Goal: Task Accomplishment & Management: Manage account settings

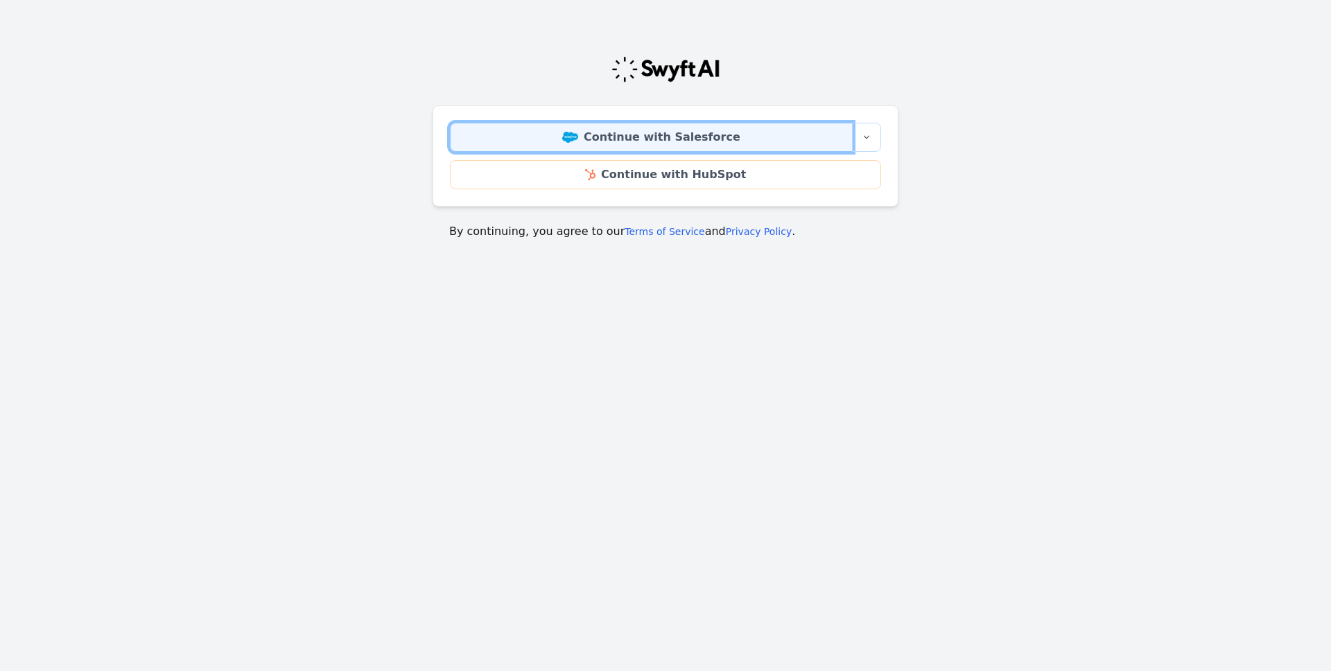
click at [696, 137] on link "Continue with Salesforce" at bounding box center [651, 137] width 403 height 29
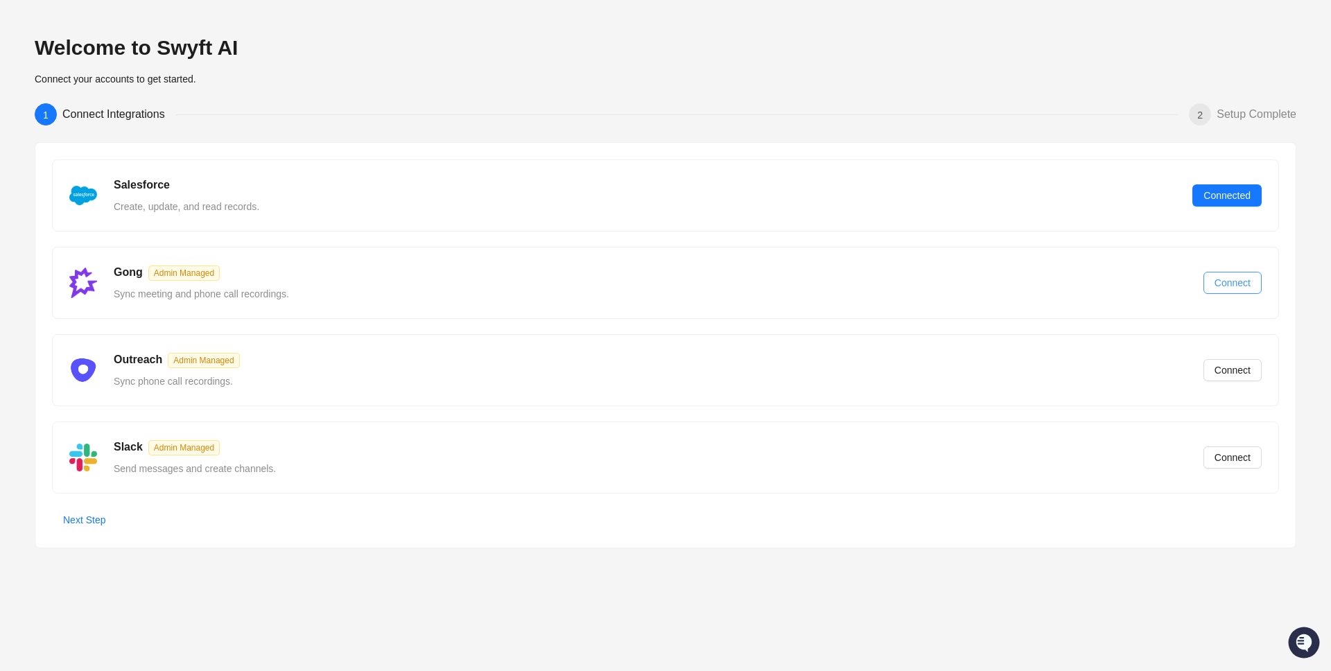
click at [1225, 289] on span "Connect" at bounding box center [1232, 282] width 36 height 15
click at [96, 516] on span "Next Step" at bounding box center [84, 519] width 42 height 15
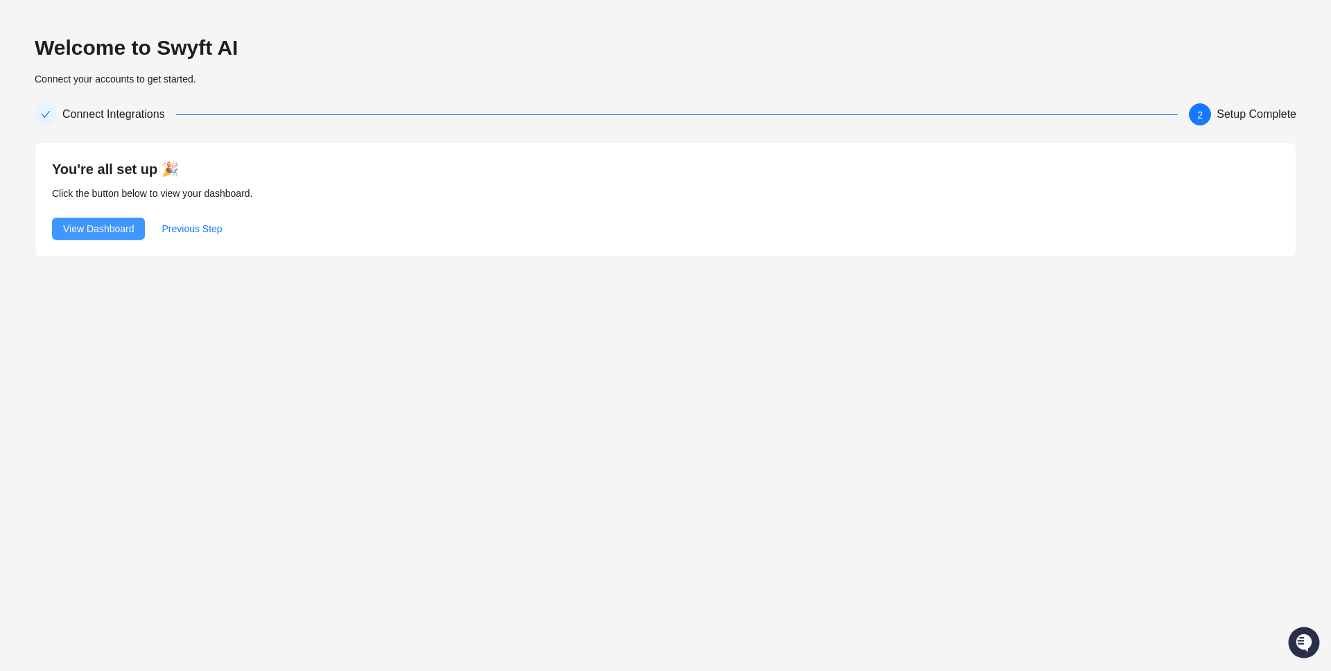
click at [119, 227] on span "View Dashboard" at bounding box center [98, 228] width 71 height 15
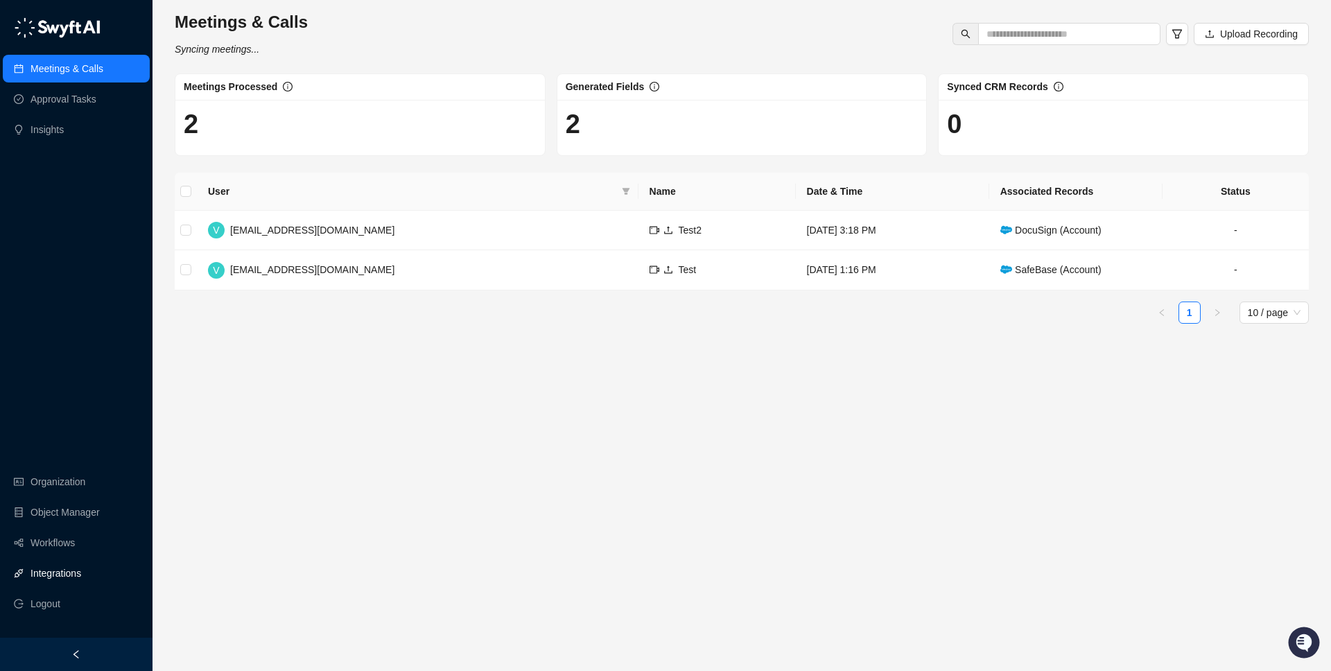
click at [63, 570] on link "Integrations" at bounding box center [55, 573] width 51 height 28
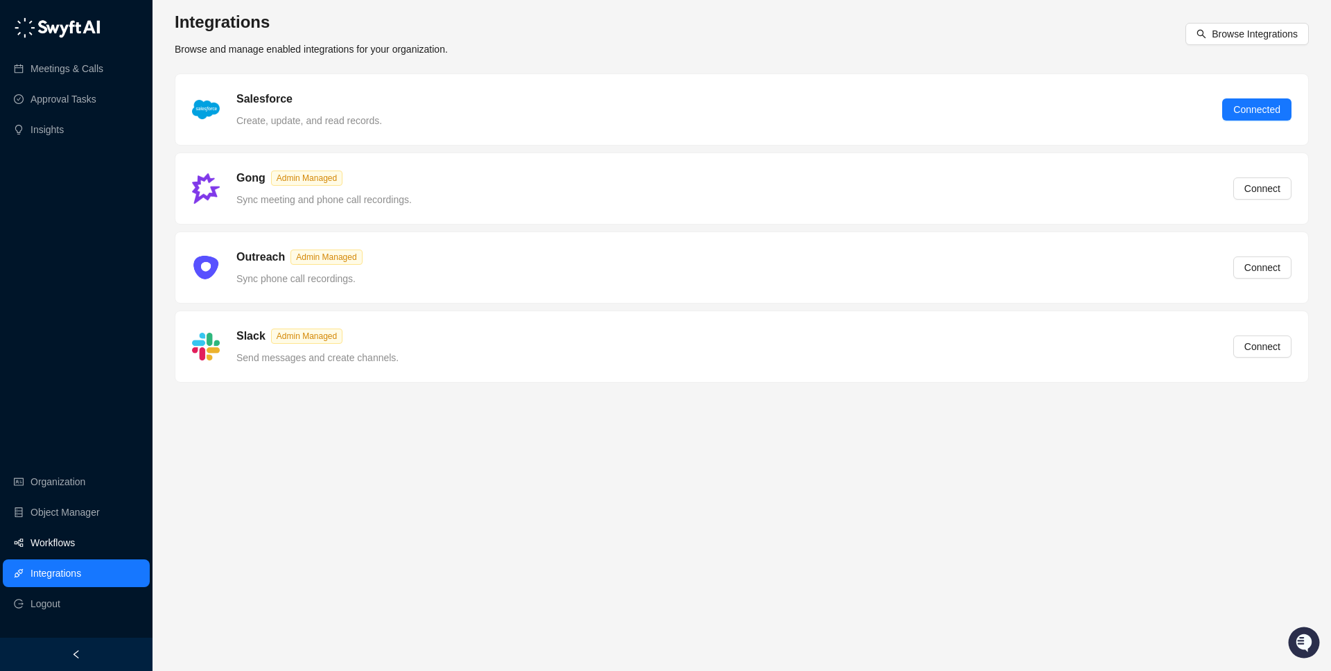
click at [59, 538] on link "Workflows" at bounding box center [52, 543] width 44 height 28
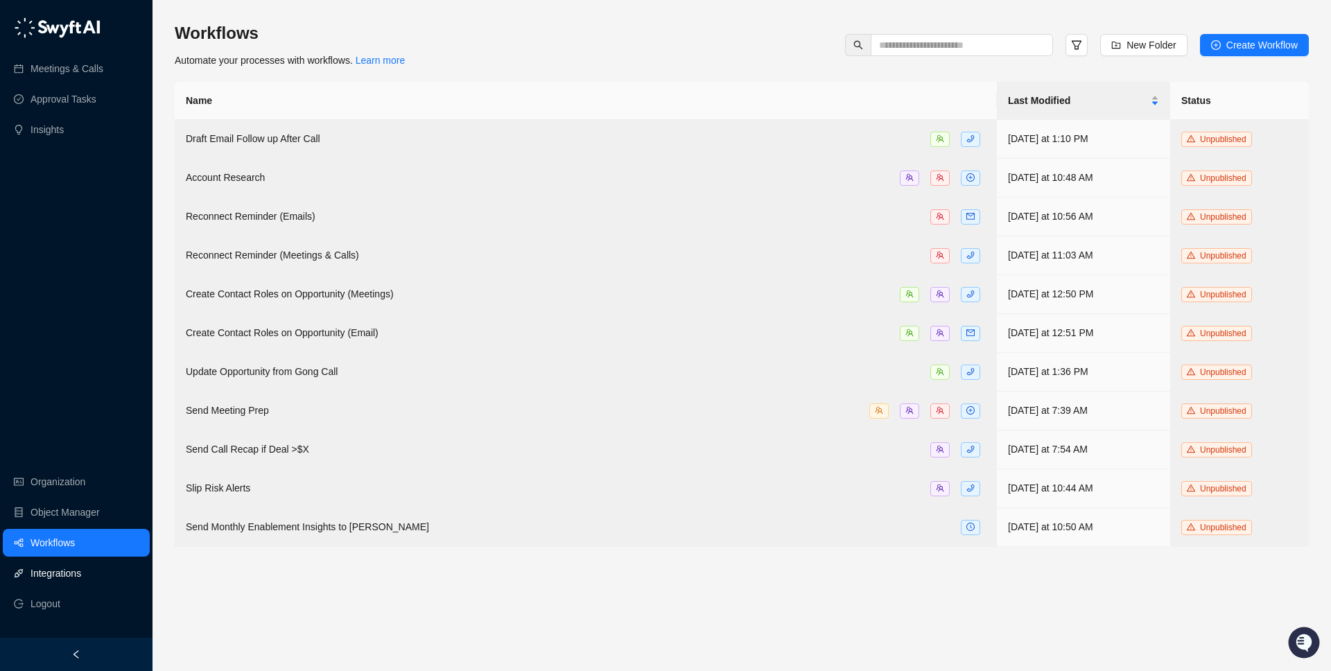
click at [71, 572] on link "Integrations" at bounding box center [55, 573] width 51 height 28
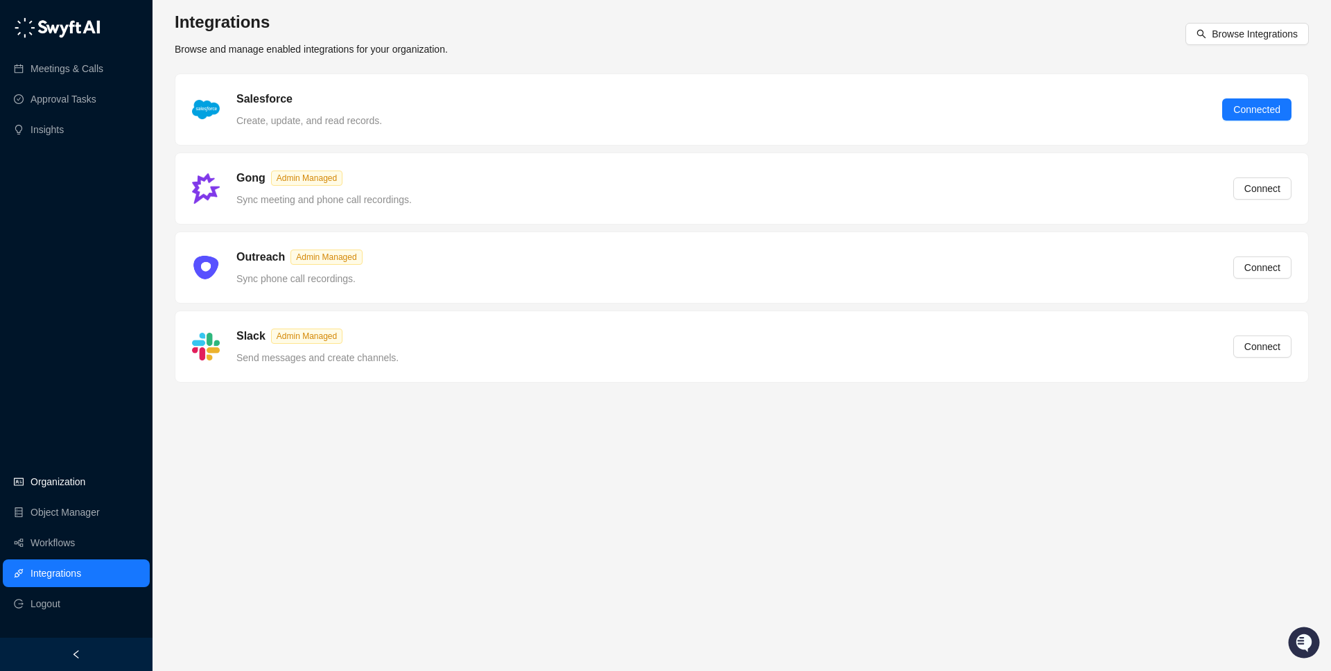
click at [71, 482] on link "Organization" at bounding box center [57, 482] width 55 height 28
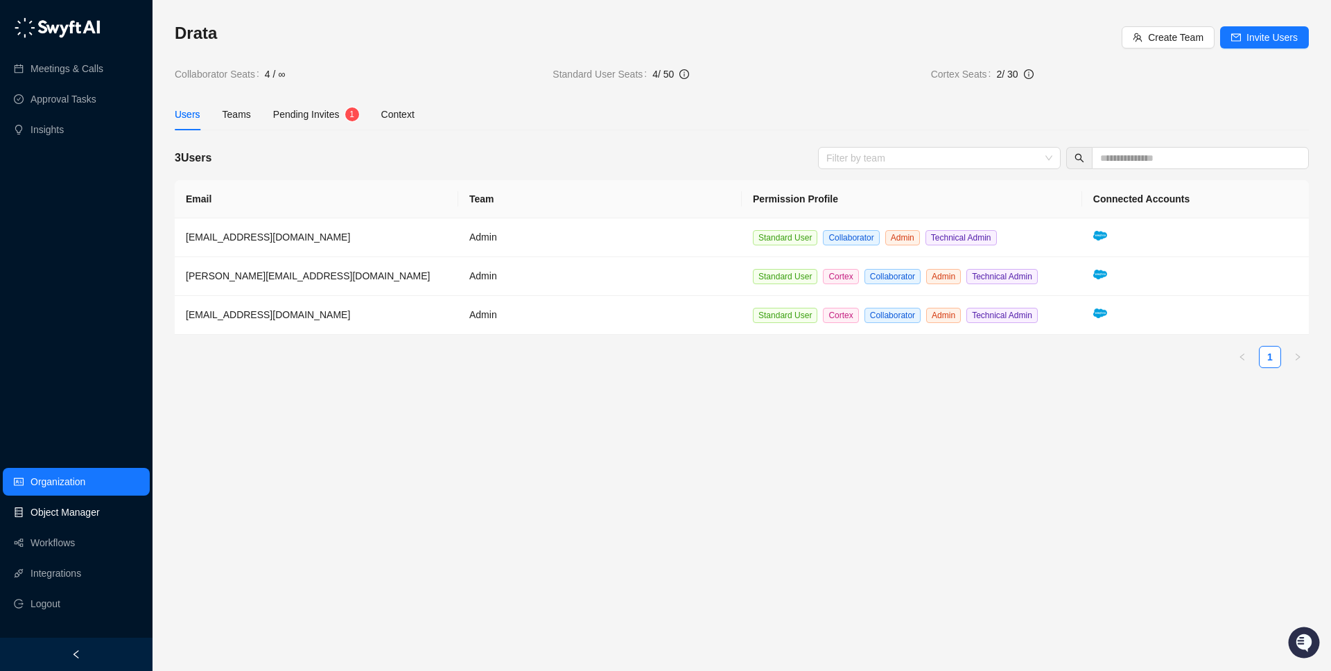
click at [67, 505] on link "Object Manager" at bounding box center [64, 512] width 69 height 28
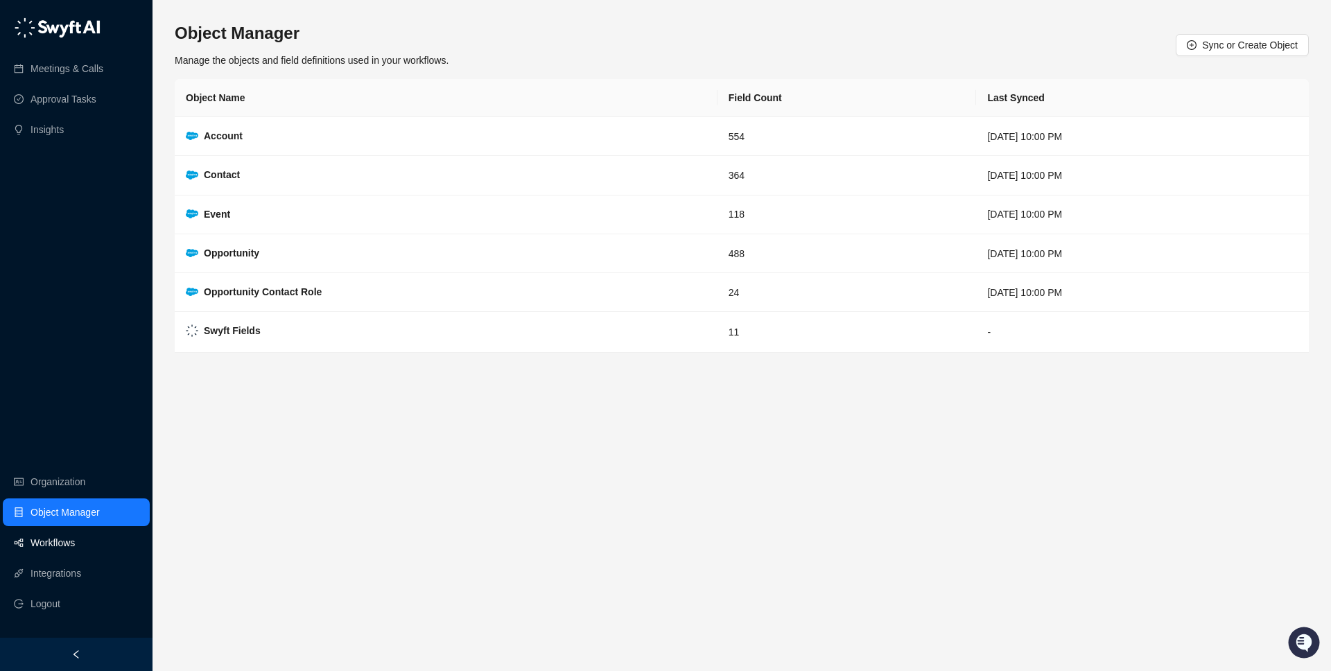
click at [75, 545] on link "Workflows" at bounding box center [52, 543] width 44 height 28
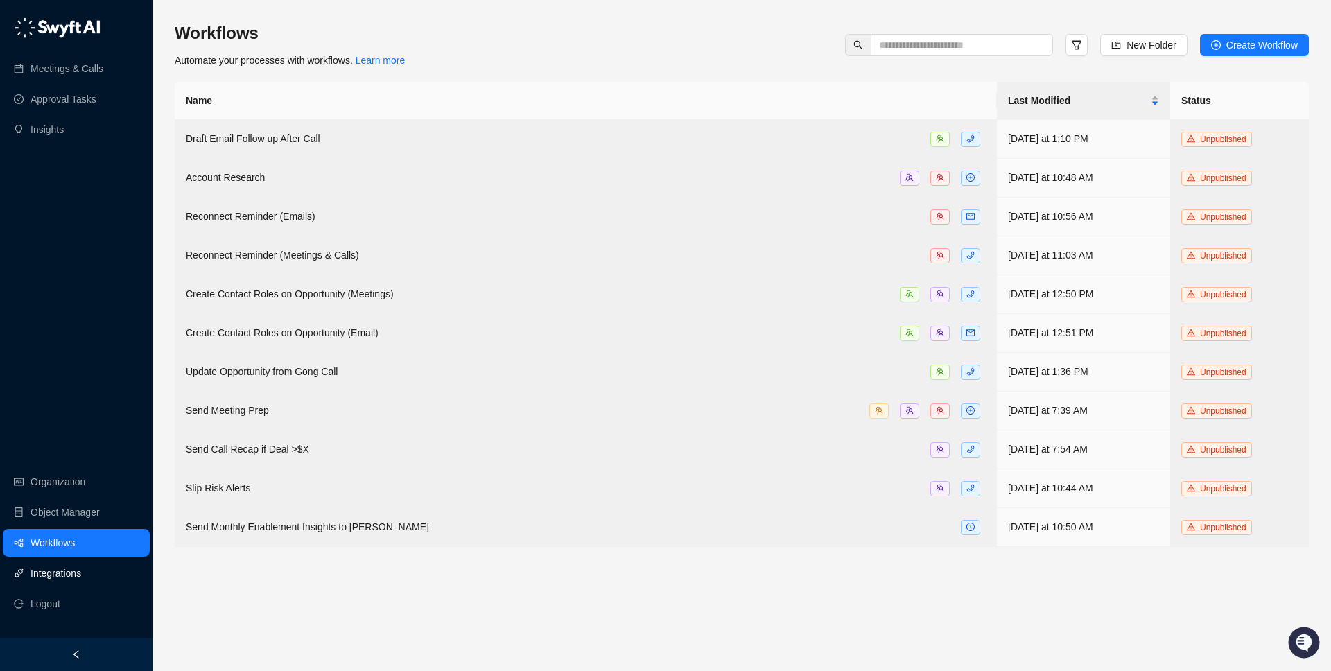
click at [80, 577] on link "Integrations" at bounding box center [55, 573] width 51 height 28
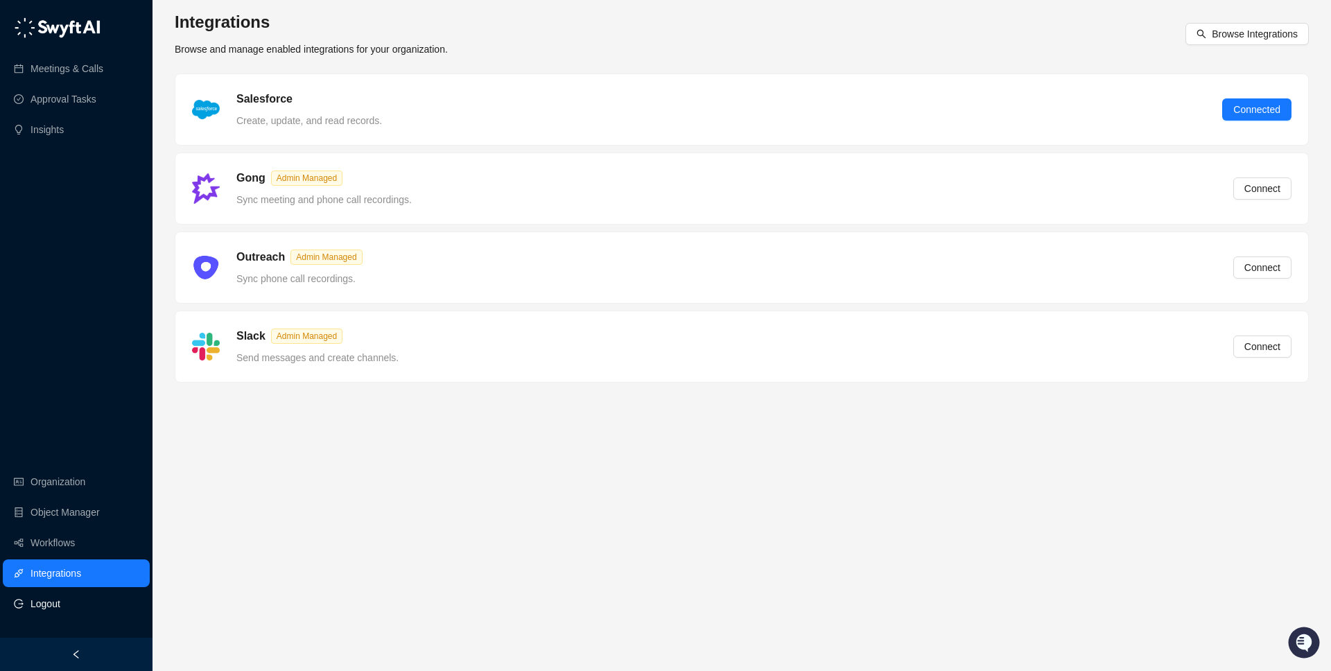
click at [70, 599] on li "Logout" at bounding box center [76, 604] width 147 height 28
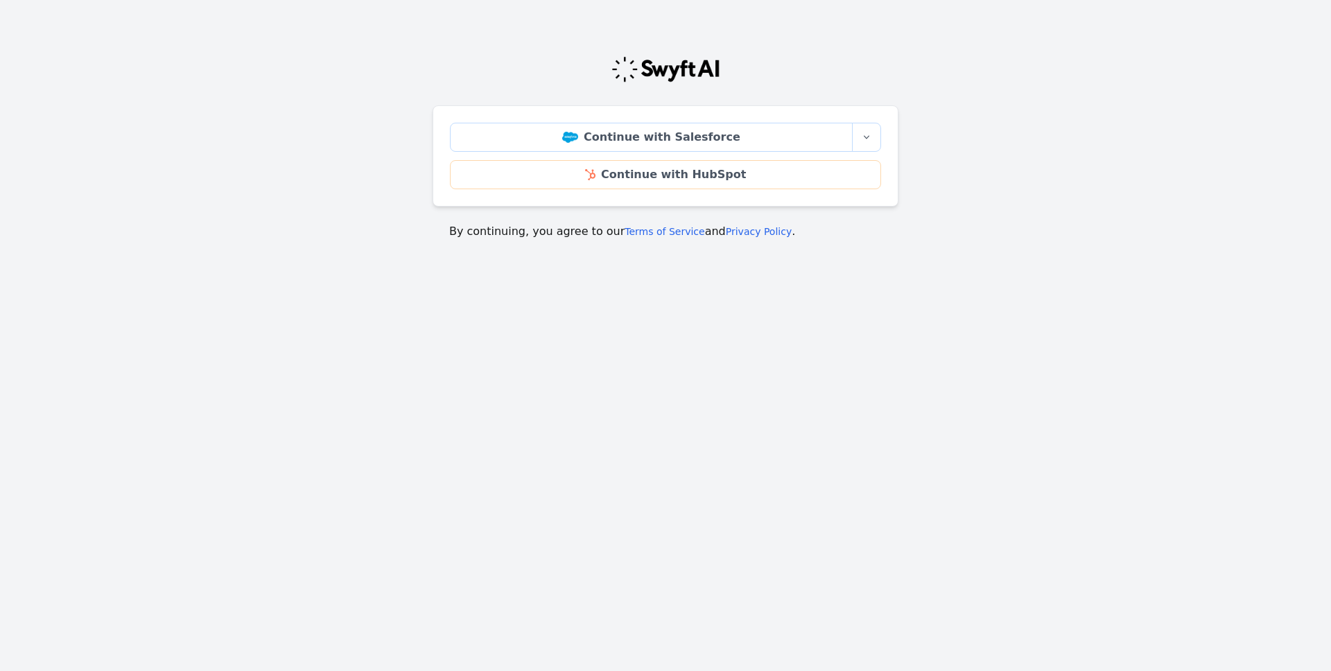
click at [79, 367] on html "Continue with Salesforce More sign-in options Continue with Salesforce Sandbox …" at bounding box center [665, 183] width 1331 height 367
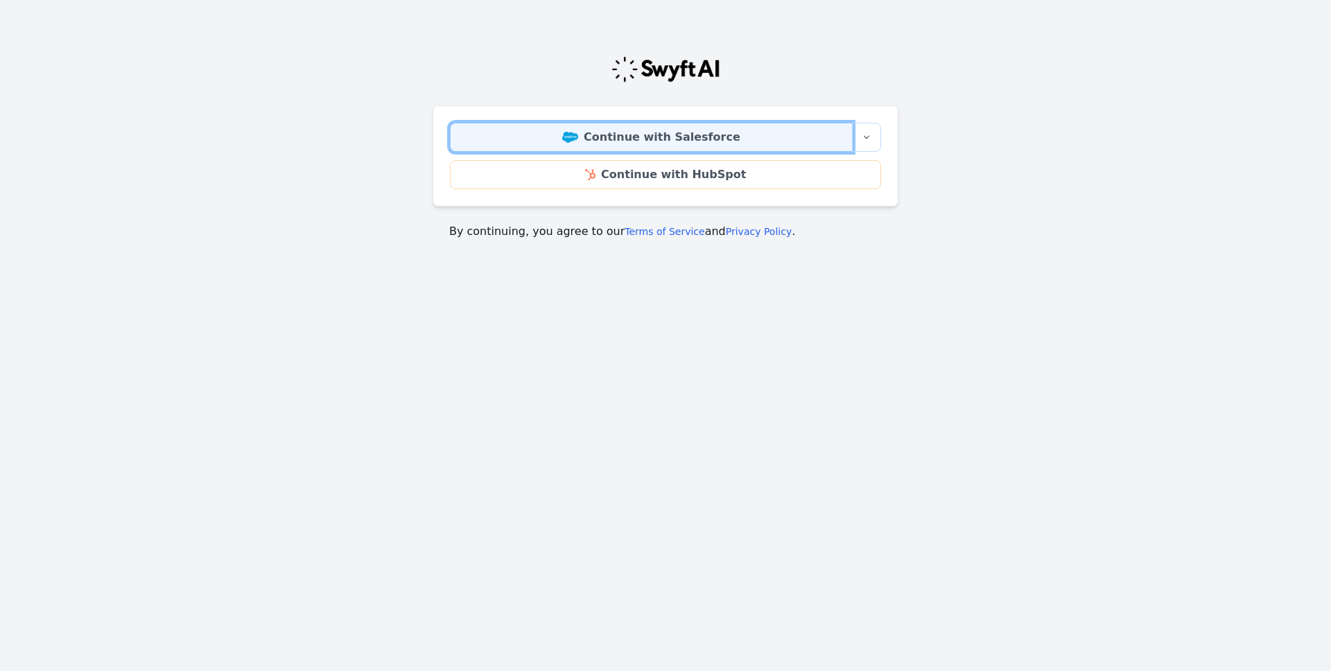
click at [612, 145] on link "Continue with Salesforce" at bounding box center [651, 137] width 403 height 29
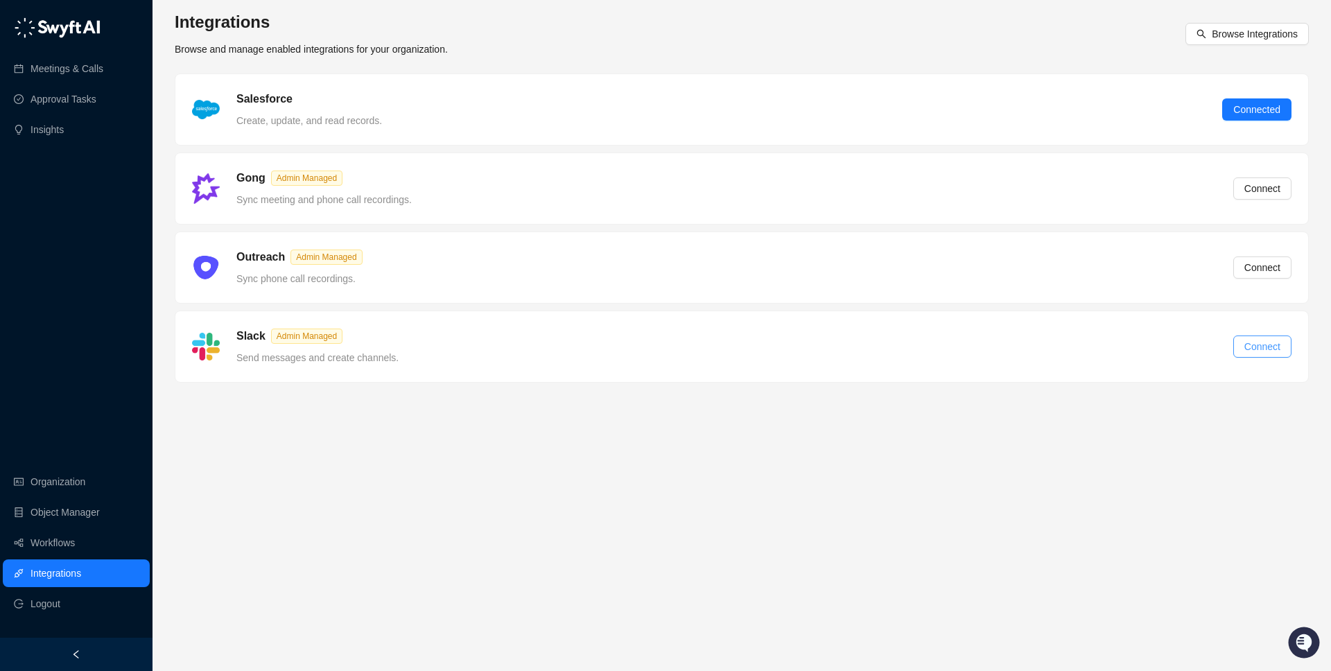
click at [1244, 339] on span "Connect" at bounding box center [1262, 346] width 36 height 15
click at [1272, 272] on span "Connect" at bounding box center [1262, 267] width 36 height 15
click at [1244, 191] on span "Connect" at bounding box center [1262, 188] width 36 height 15
click at [1259, 182] on span "Connect" at bounding box center [1262, 188] width 36 height 15
click at [1247, 195] on span "Connect" at bounding box center [1262, 188] width 36 height 15
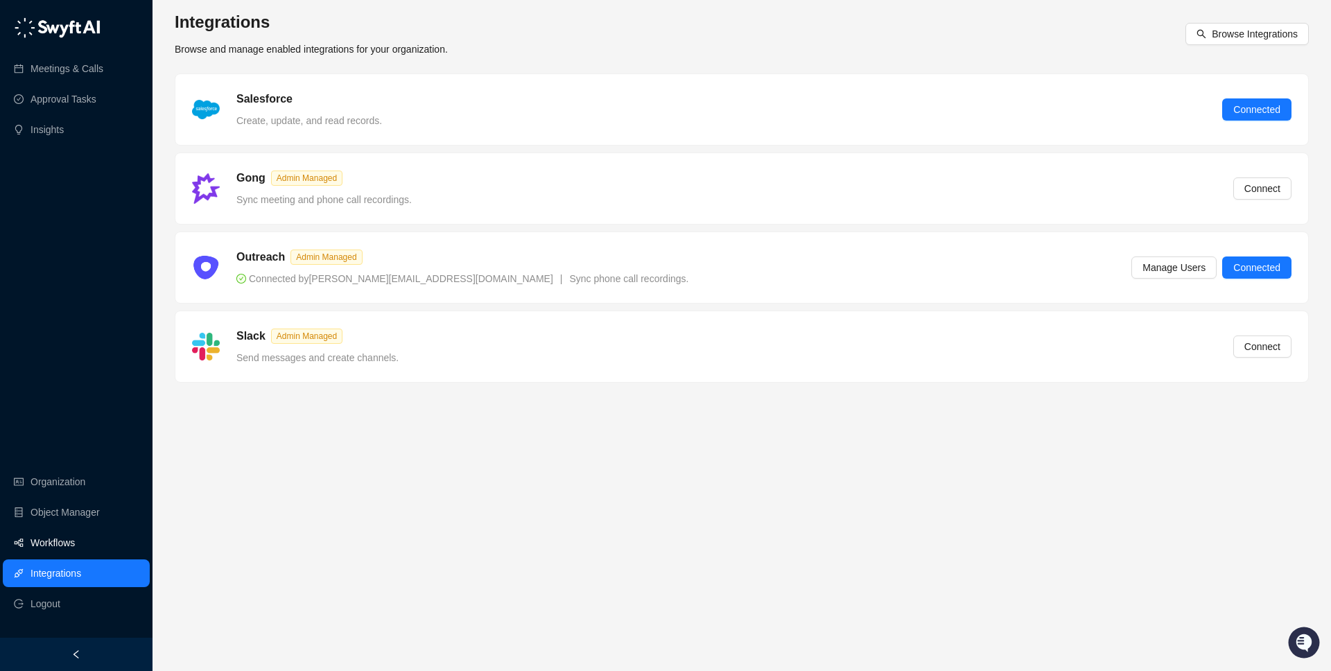
click at [69, 552] on link "Workflows" at bounding box center [52, 543] width 44 height 28
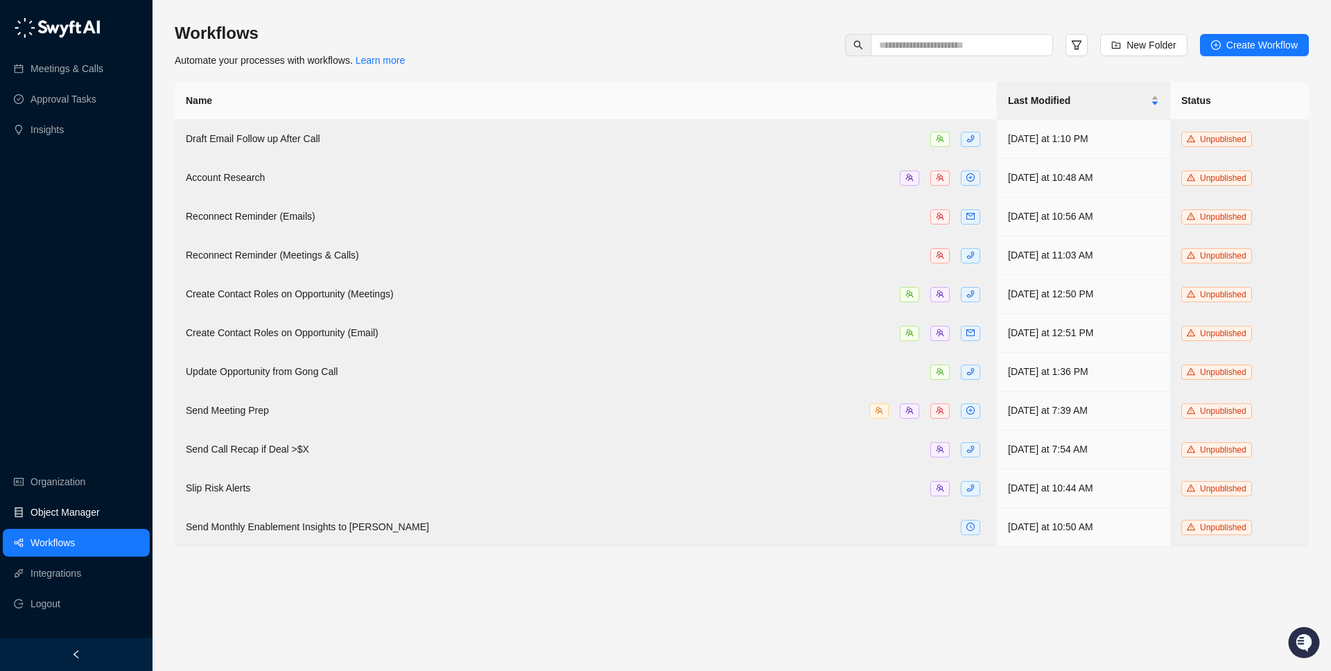
click at [80, 508] on link "Object Manager" at bounding box center [64, 512] width 69 height 28
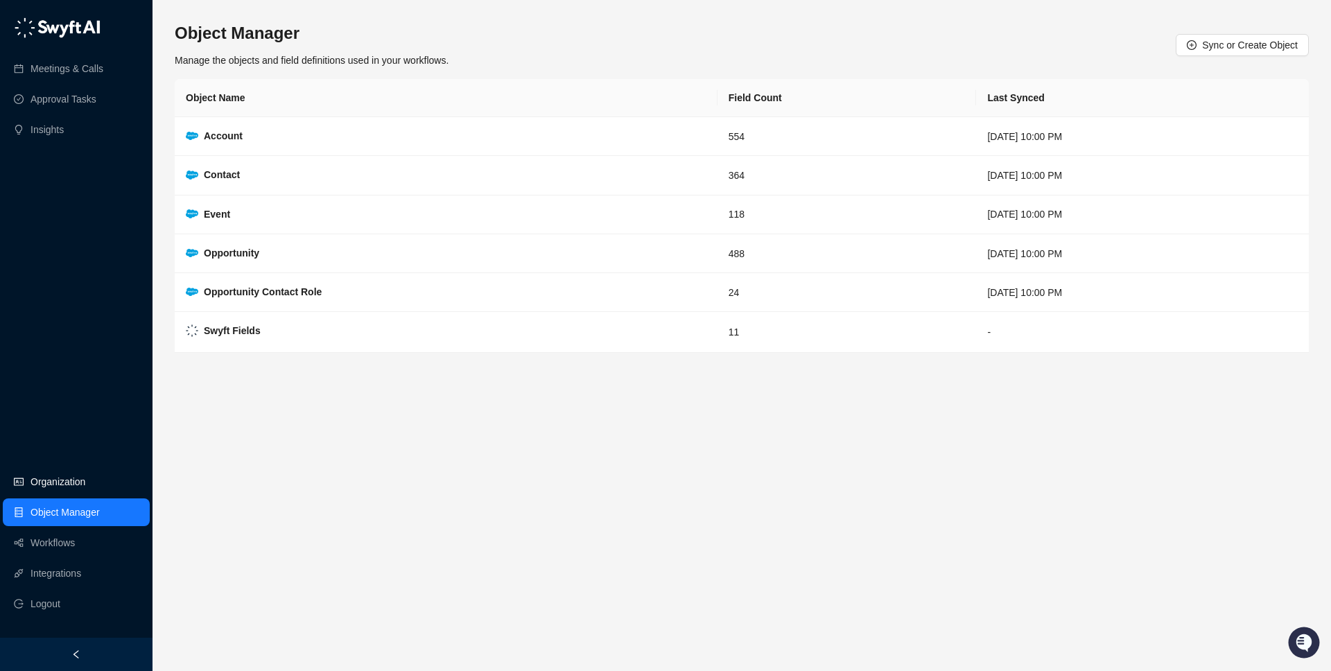
click at [85, 477] on link "Organization" at bounding box center [57, 482] width 55 height 28
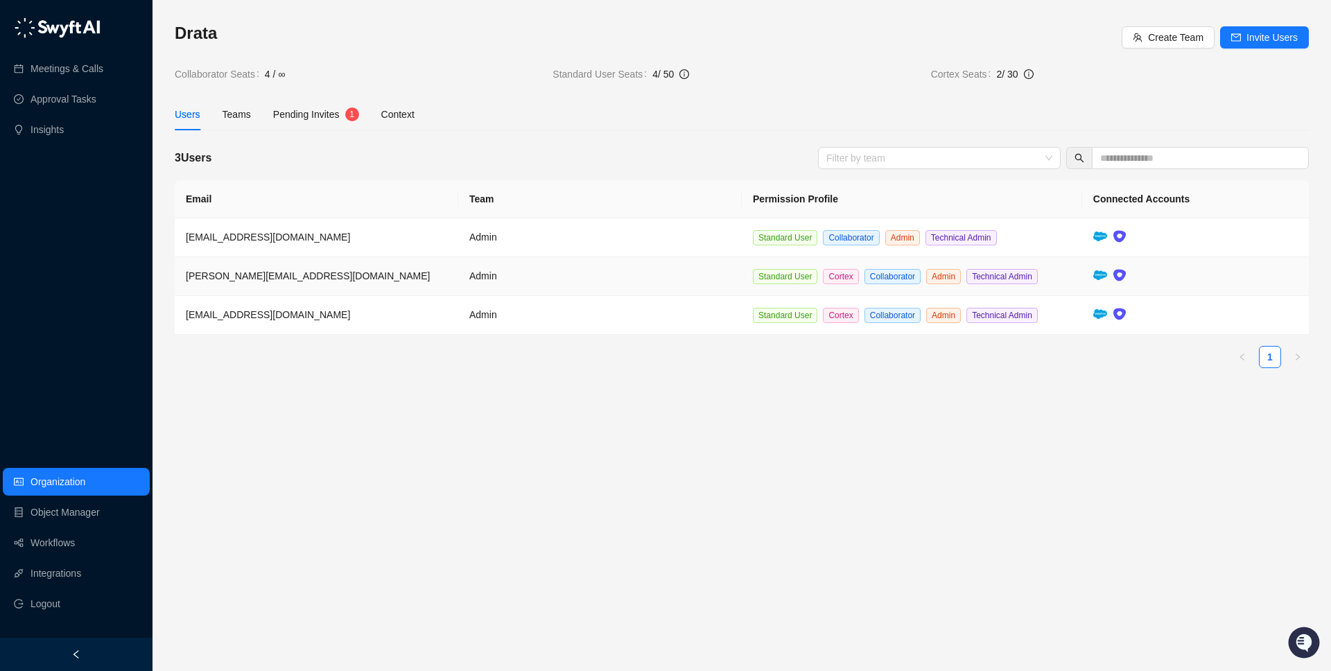
click at [1146, 276] on td at bounding box center [1195, 276] width 227 height 39
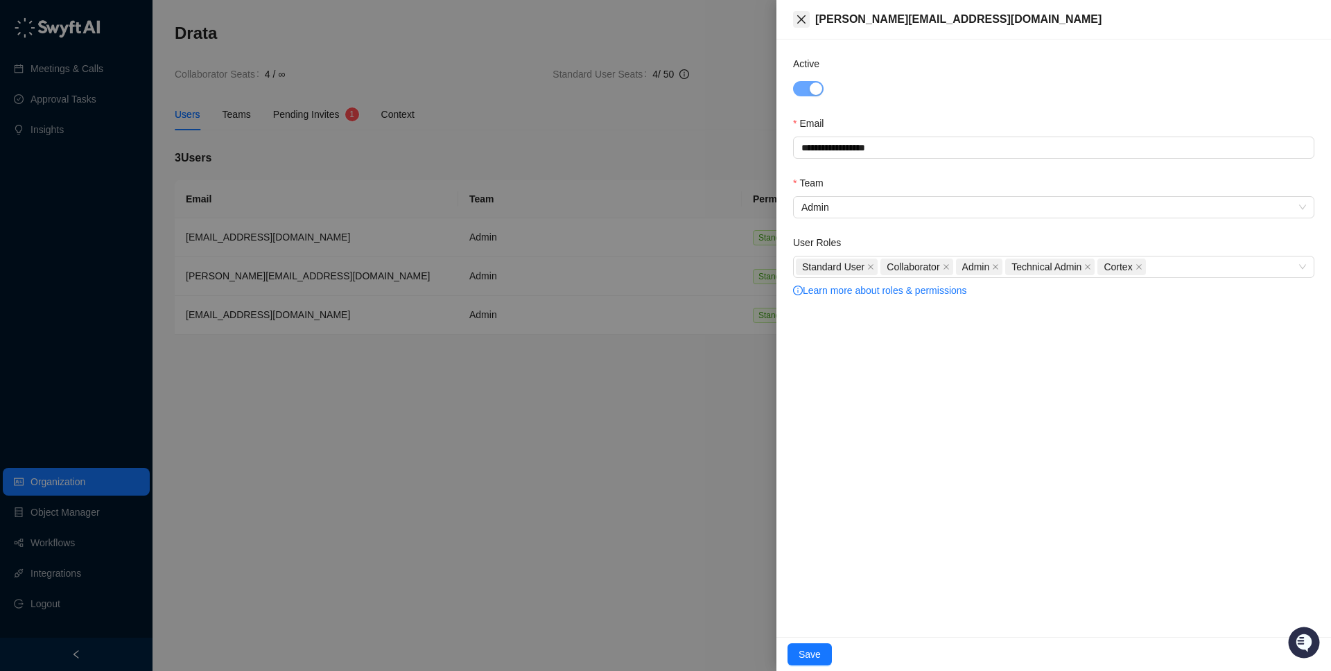
click at [800, 21] on icon "close" at bounding box center [801, 19] width 11 height 11
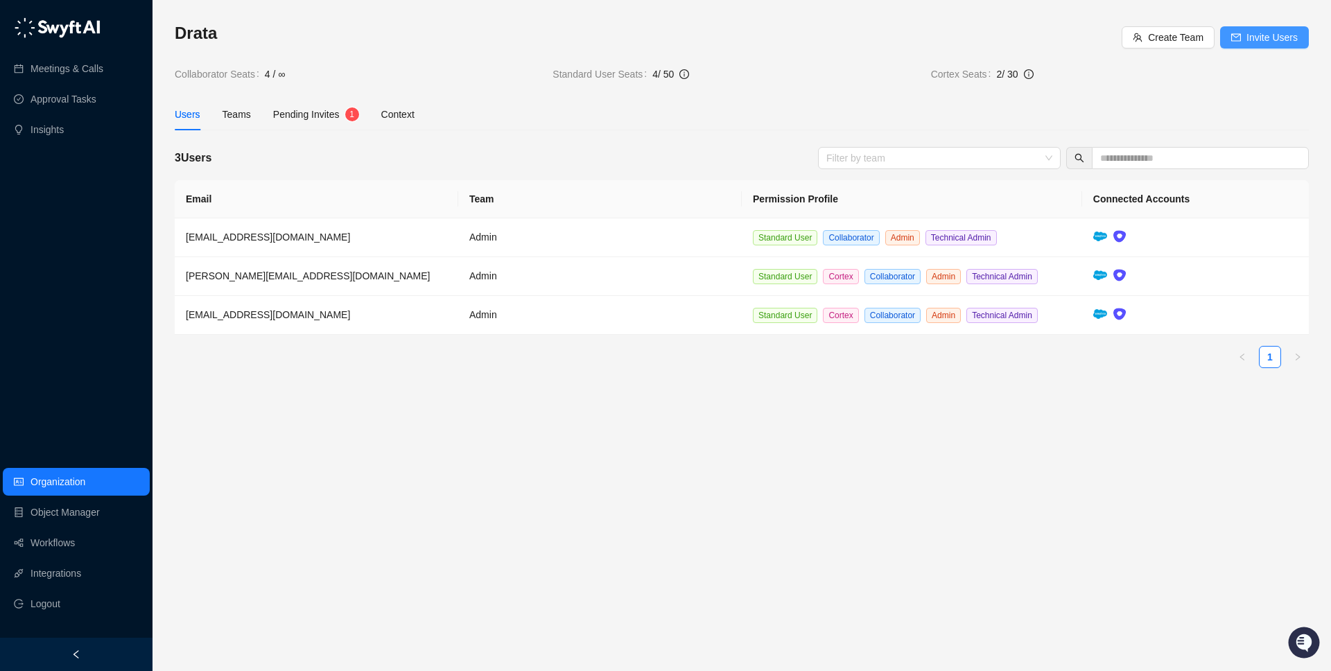
click at [1252, 40] on span "Invite Users" at bounding box center [1271, 37] width 51 height 15
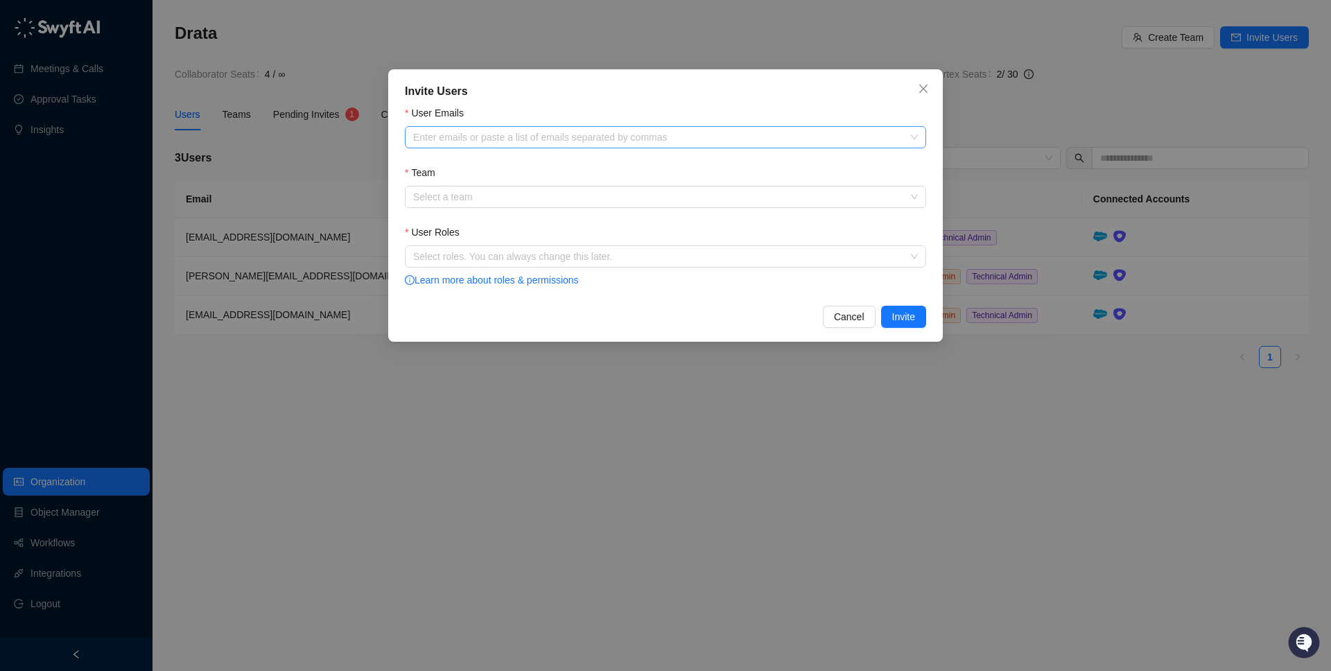
click at [599, 143] on div "Enter emails or paste a list of emails separated by commas" at bounding box center [665, 137] width 521 height 22
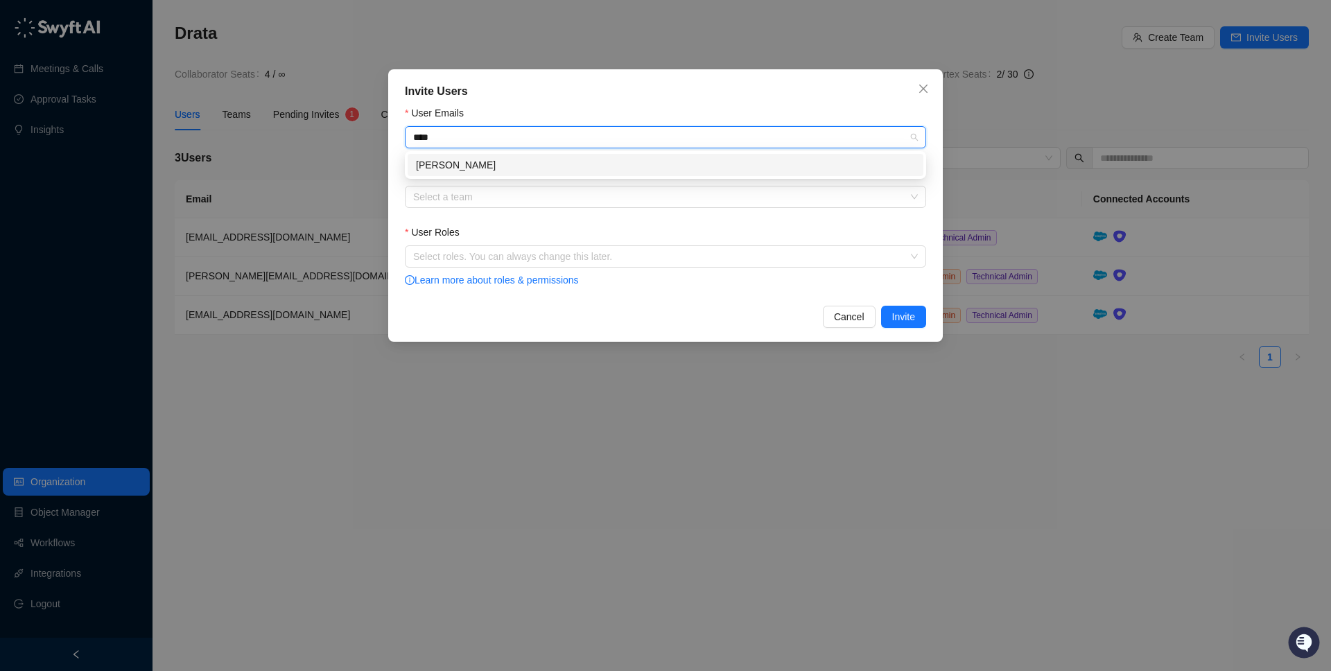
type input "****"
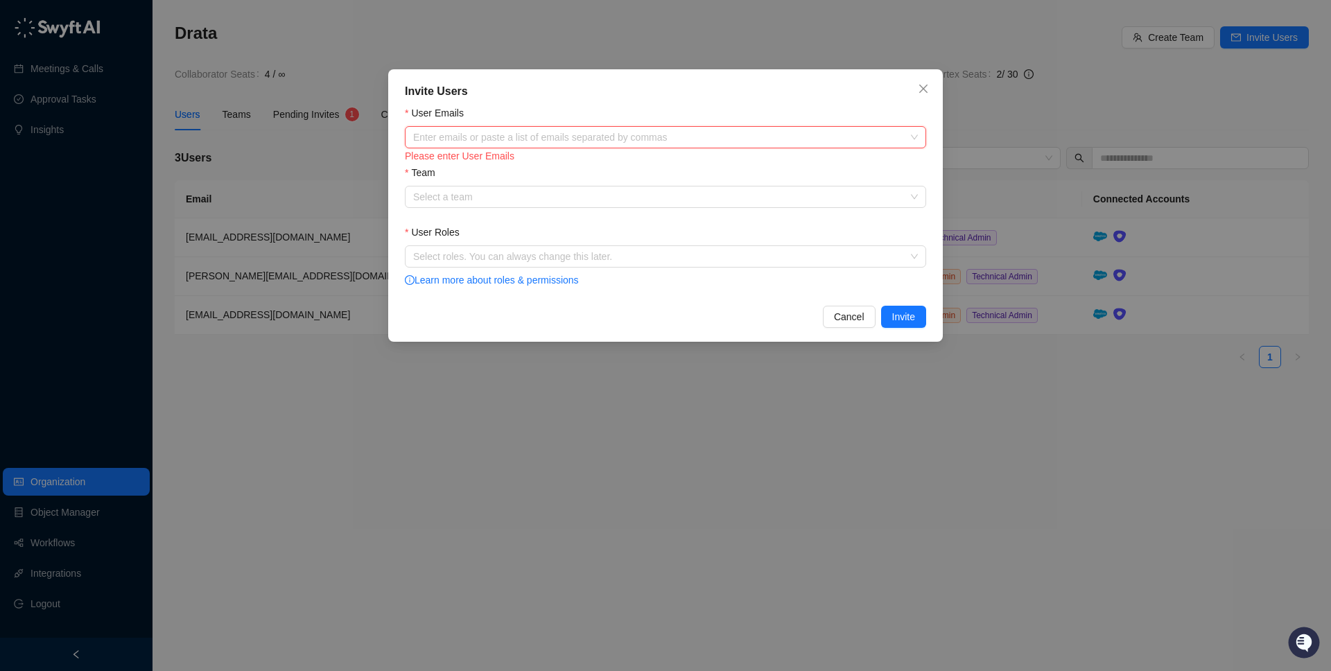
paste input "**********"
type input "**********"
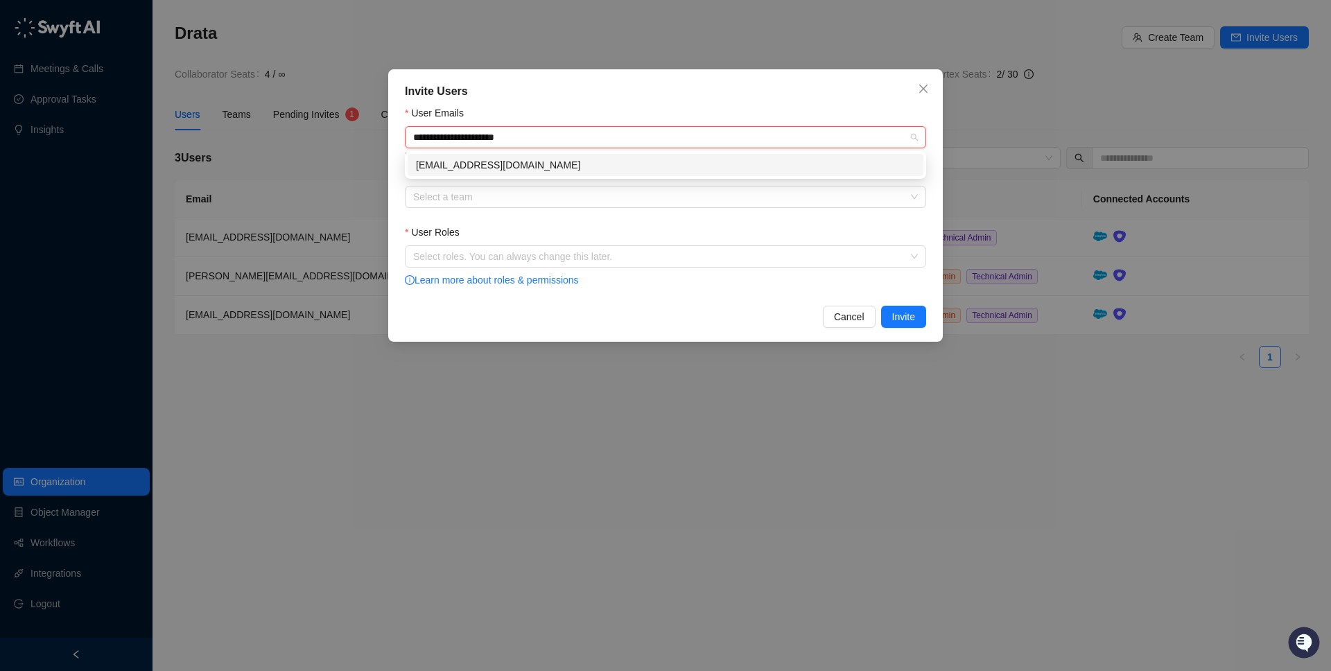
click at [583, 170] on div "bradchrisakis@drata.com" at bounding box center [665, 164] width 499 height 15
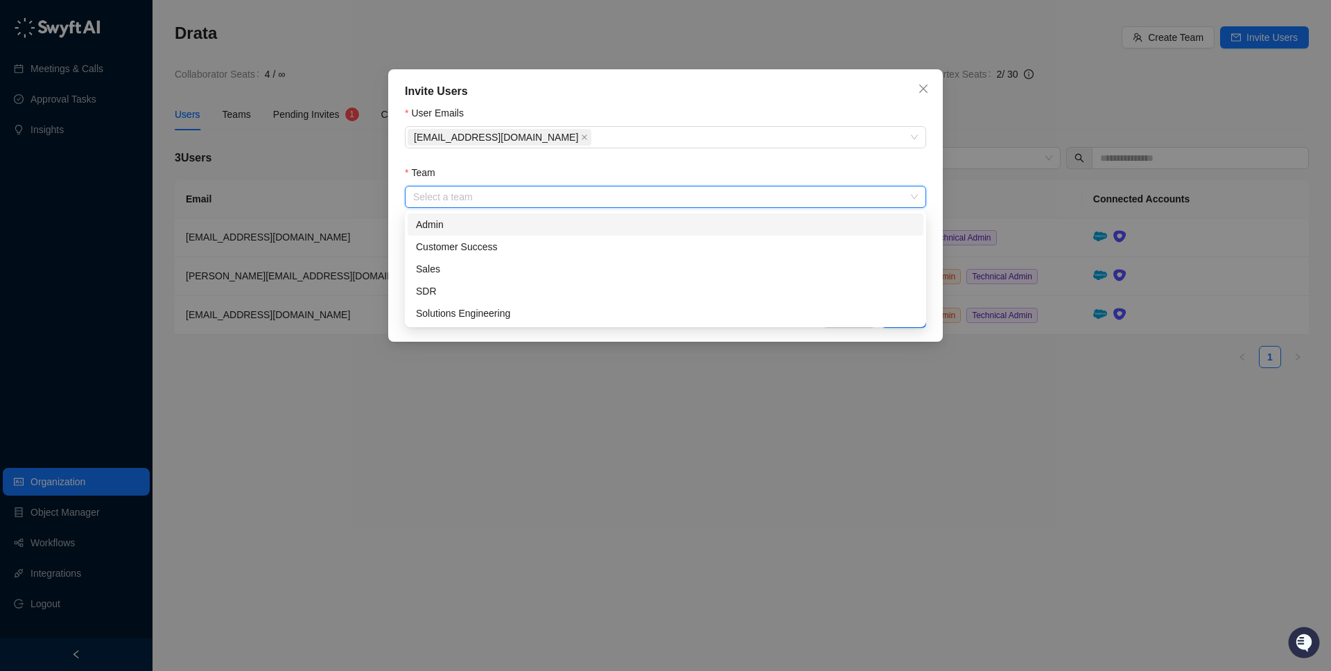
click at [544, 199] on input "Team" at bounding box center [661, 196] width 496 height 21
click at [500, 229] on div "Admin" at bounding box center [665, 224] width 499 height 15
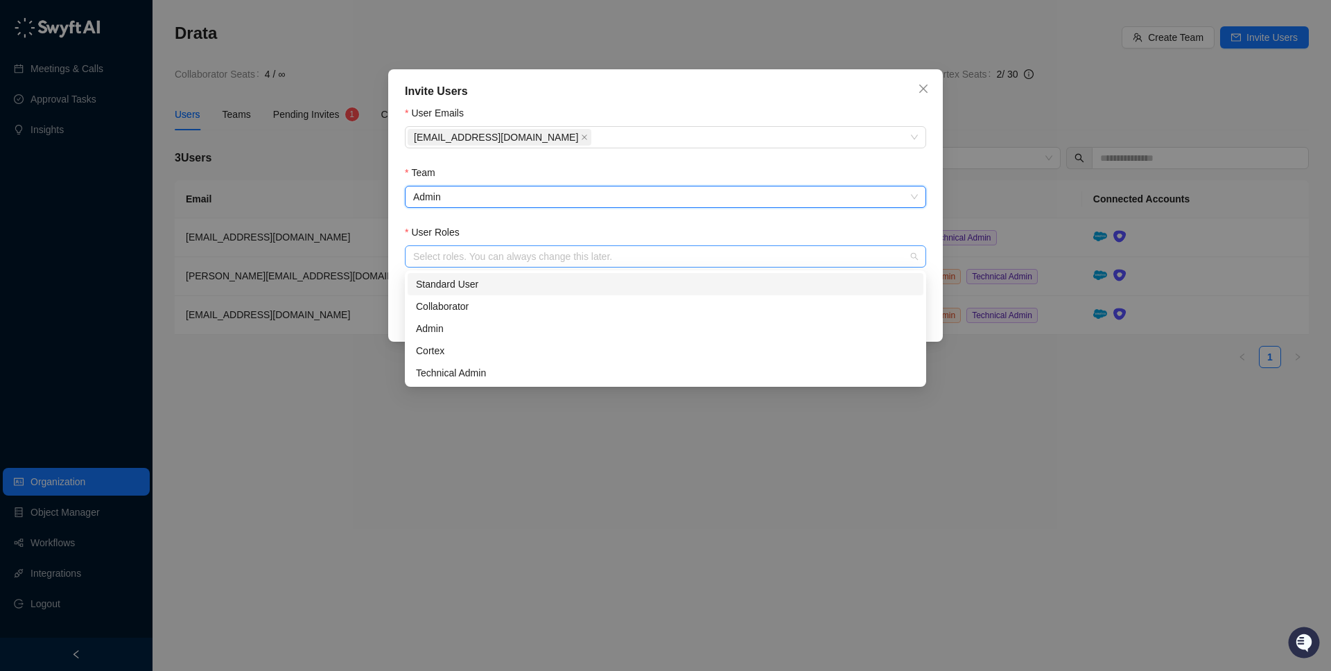
click at [492, 256] on div at bounding box center [657, 257] width 501 height 10
click at [477, 286] on div "Standard User" at bounding box center [665, 284] width 499 height 15
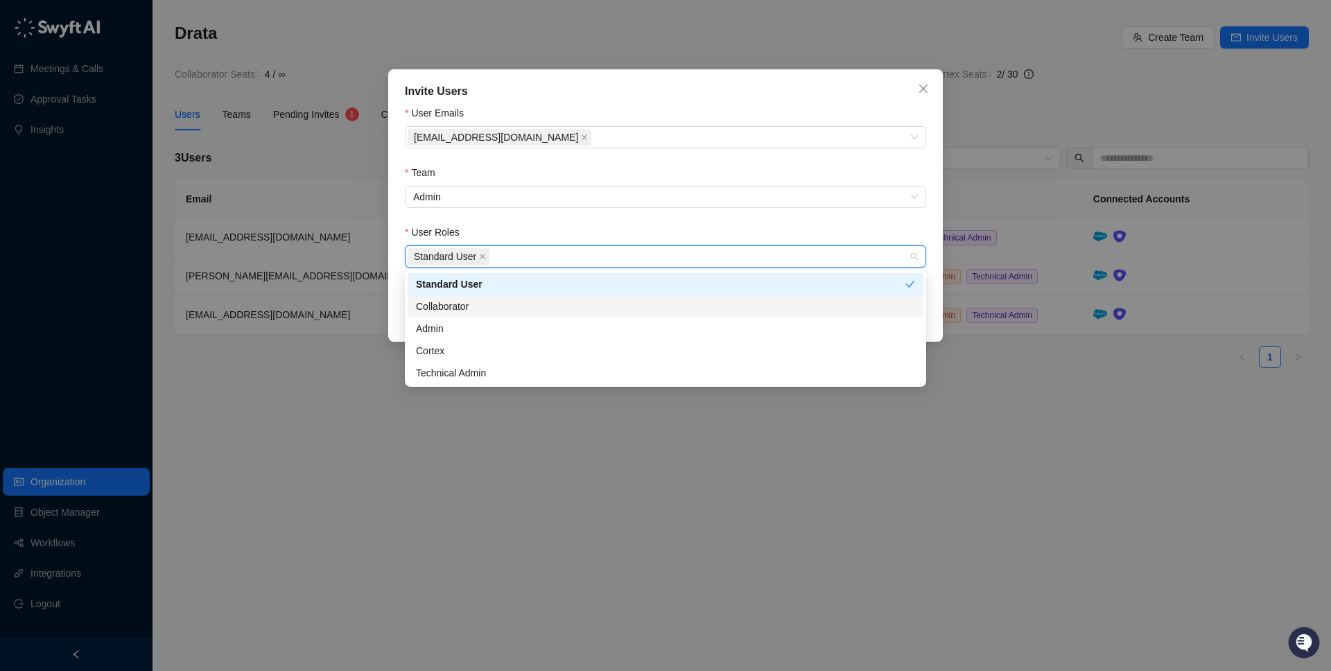
click at [477, 297] on div "Collaborator" at bounding box center [665, 306] width 516 height 22
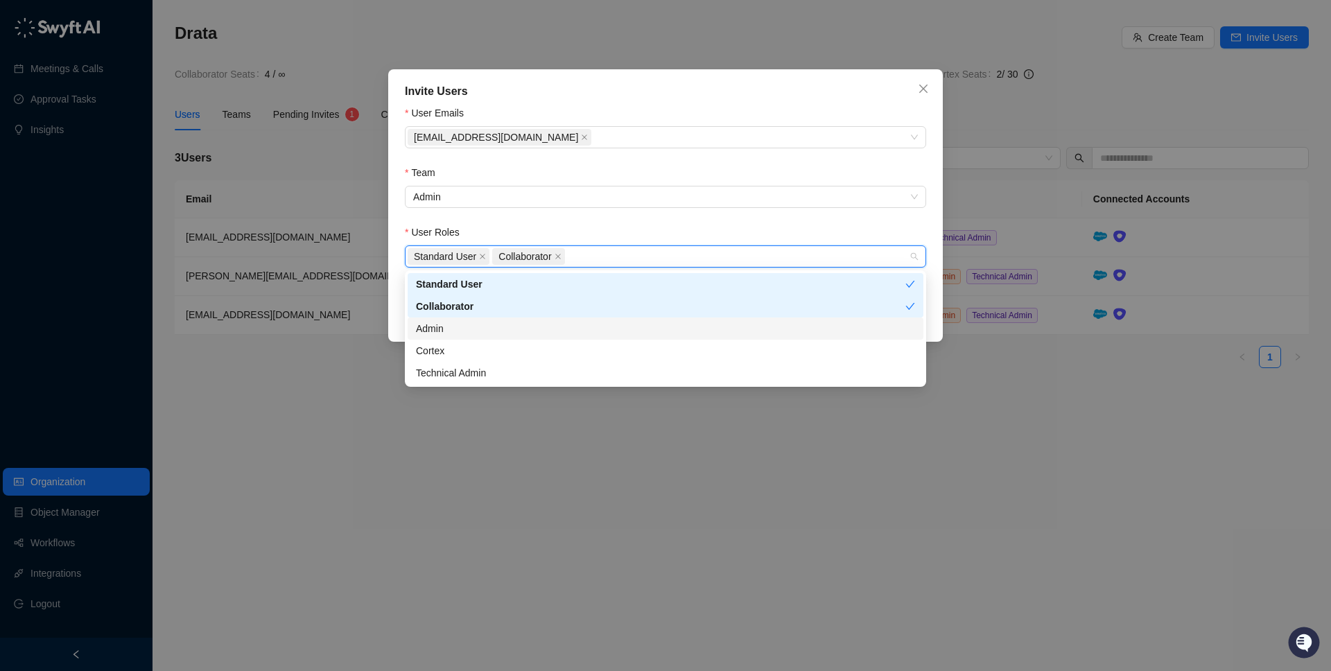
click at [468, 324] on div "Admin" at bounding box center [665, 328] width 499 height 15
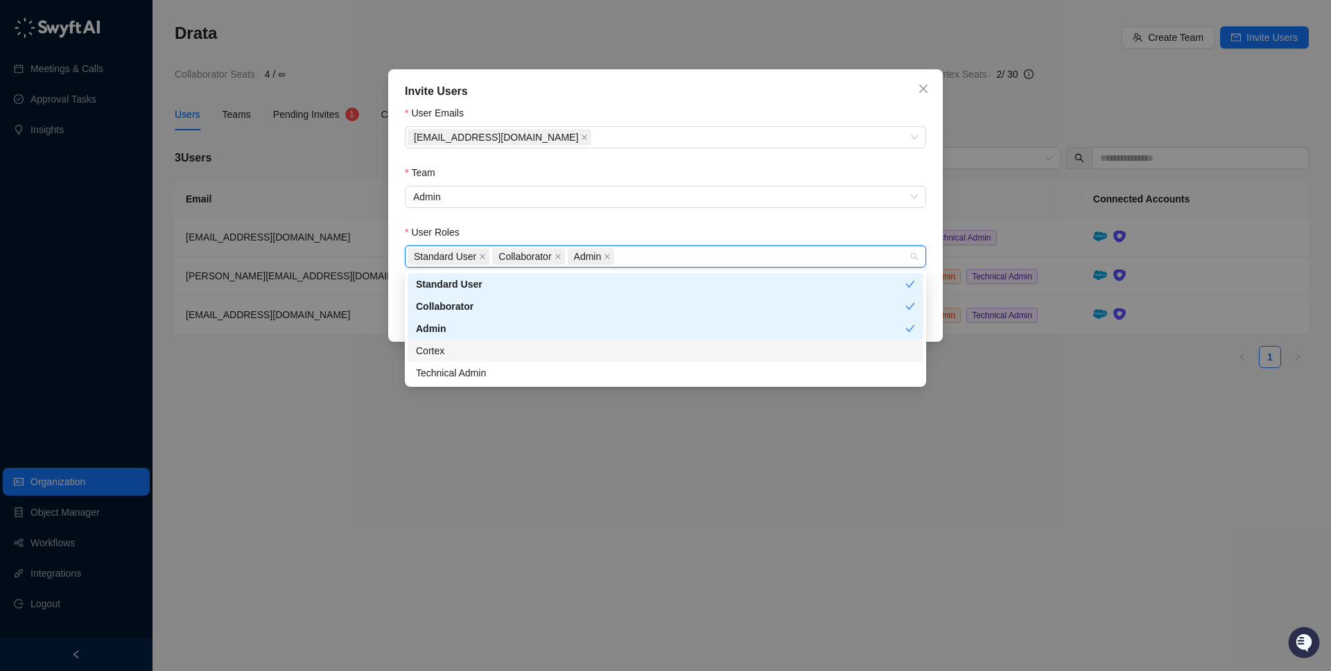
click at [459, 352] on div "Cortex" at bounding box center [665, 350] width 499 height 15
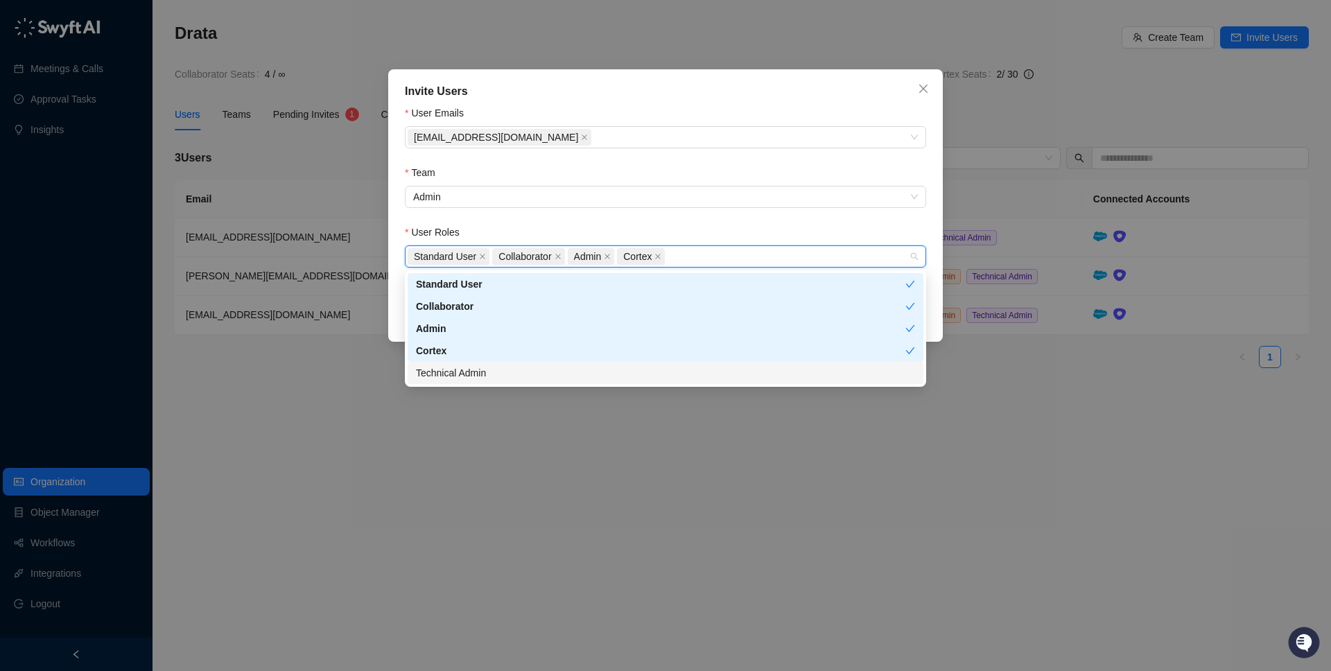
click at [468, 373] on div "Technical Admin" at bounding box center [665, 372] width 499 height 15
click at [669, 168] on div "Team" at bounding box center [665, 175] width 521 height 21
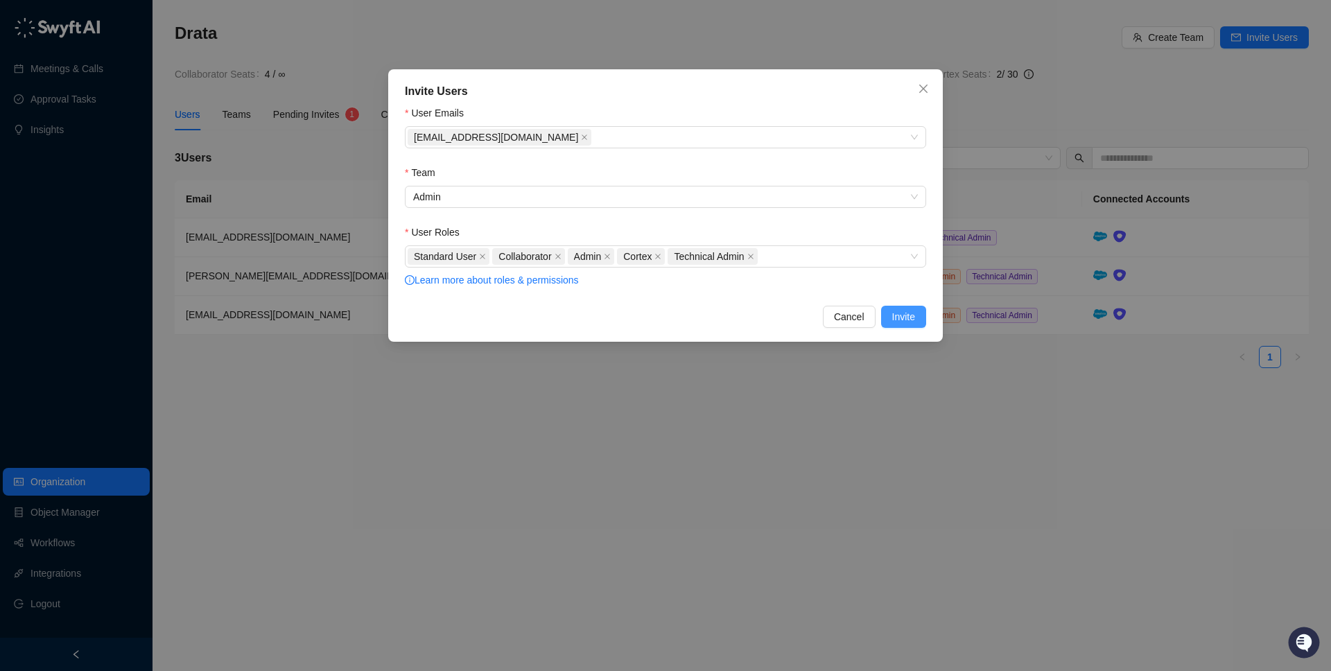
click at [911, 321] on span "Invite" at bounding box center [903, 316] width 23 height 15
